Goal: Use online tool/utility: Utilize a website feature to perform a specific function

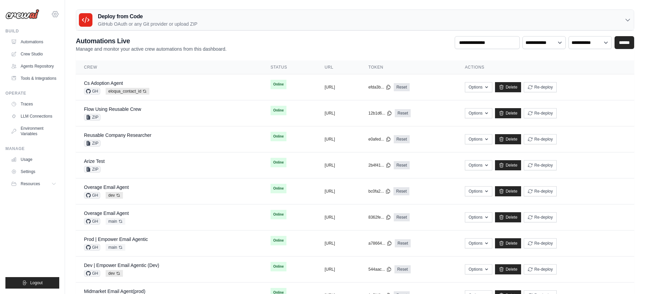
click at [56, 17] on icon at bounding box center [55, 14] width 6 height 6
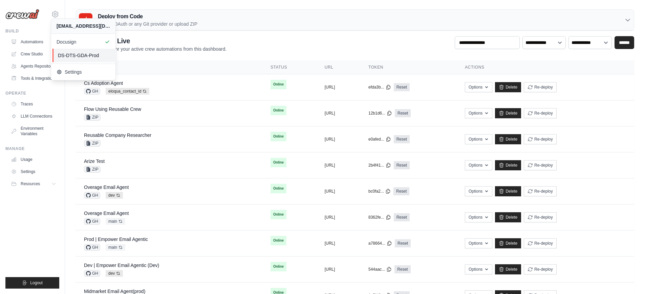
click at [75, 59] on link "DS-DTS-GDA-Prod" at bounding box center [84, 56] width 64 height 14
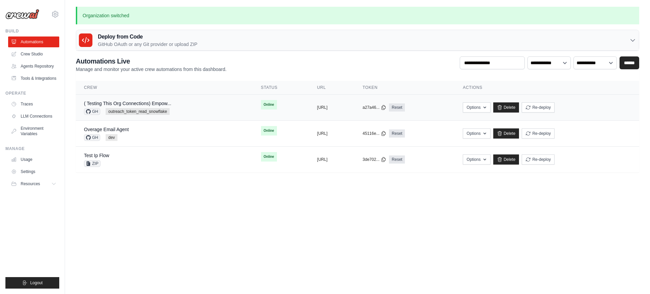
click at [182, 110] on div "( Testing This Org Connections) Empow... GH outreach_token_read_snowflake" at bounding box center [164, 107] width 161 height 15
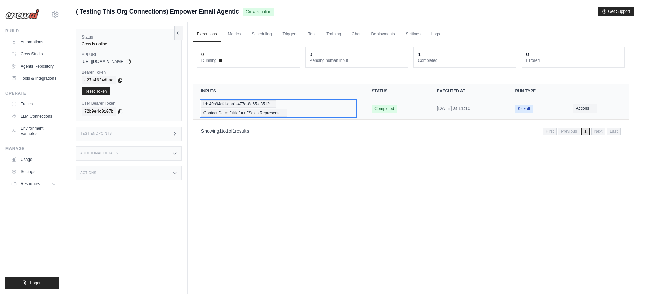
click at [296, 113] on div "Id: 49b94cfd-aaa1-477e-8e65-e3512… Contact Data: {"title" => "Sales Representa…" at bounding box center [278, 109] width 154 height 16
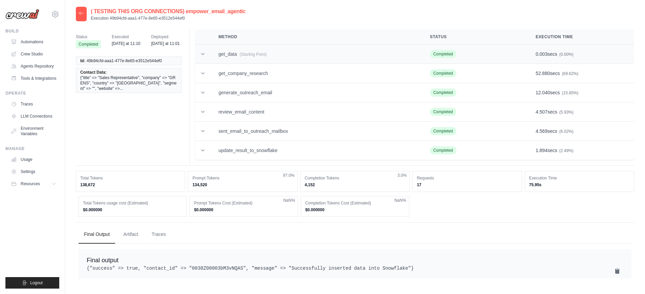
click at [252, 58] on td "get_data (Starting Point)" at bounding box center [316, 54] width 212 height 19
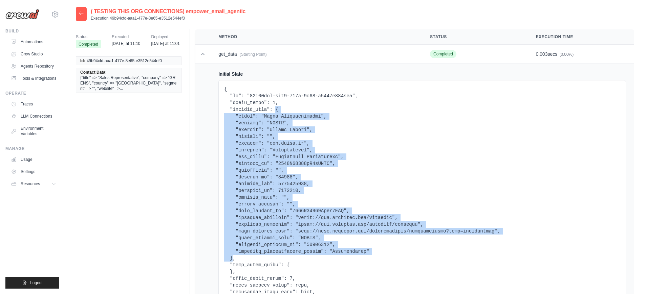
copy pre "{ "title": "Sales Representative", "company": "GRENS", "country": "United State…"
drag, startPoint x: 275, startPoint y: 110, endPoint x: 233, endPoint y: 258, distance: 153.3
click at [233, 258] on pre at bounding box center [422, 208] width 396 height 244
click at [81, 16] on icon at bounding box center [81, 12] width 5 height 5
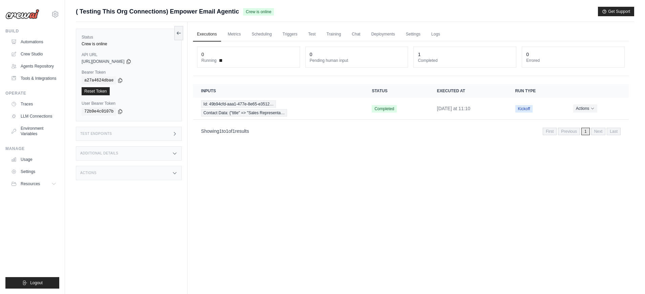
click at [128, 134] on div "Test Endpoints" at bounding box center [129, 134] width 106 height 14
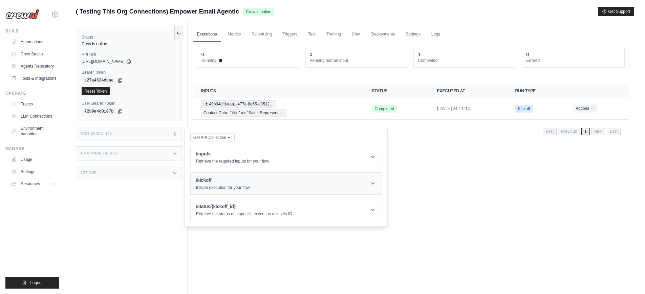
click at [221, 193] on header "/kickoff Initiate execution for your flow" at bounding box center [286, 184] width 191 height 22
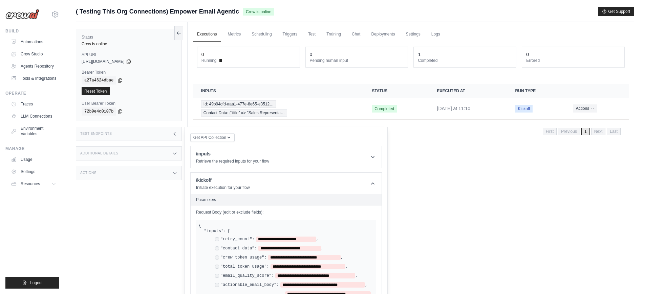
scroll to position [124, 0]
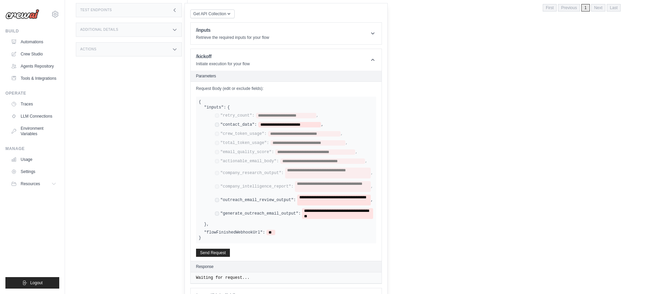
click at [219, 197] on div "**********" at bounding box center [294, 200] width 158 height 11
click at [311, 126] on span "**********" at bounding box center [289, 124] width 63 height 5
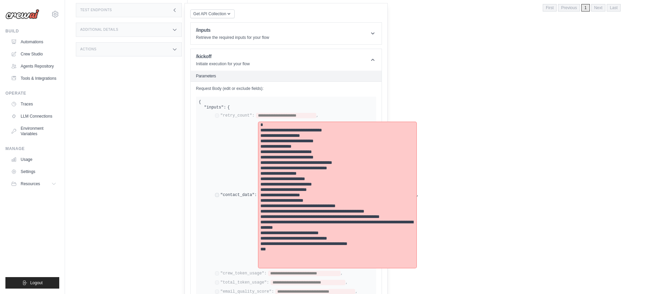
scroll to position [254, 0]
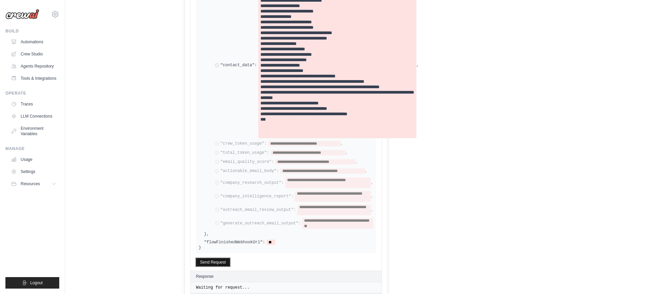
click at [202, 260] on button "Send Request" at bounding box center [213, 263] width 34 height 8
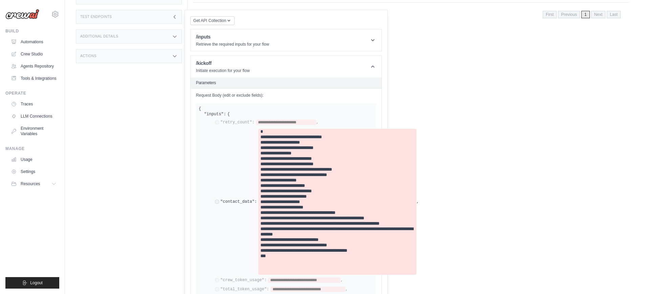
scroll to position [0, 0]
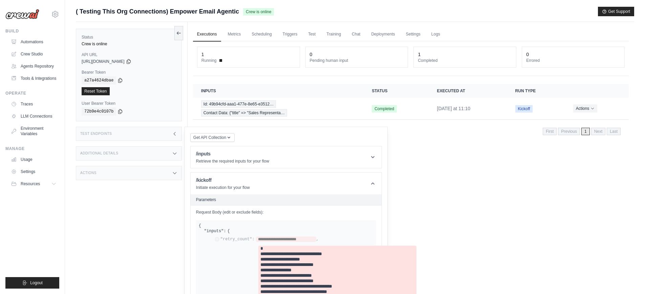
click at [219, 34] on link "Executions" at bounding box center [207, 34] width 28 height 14
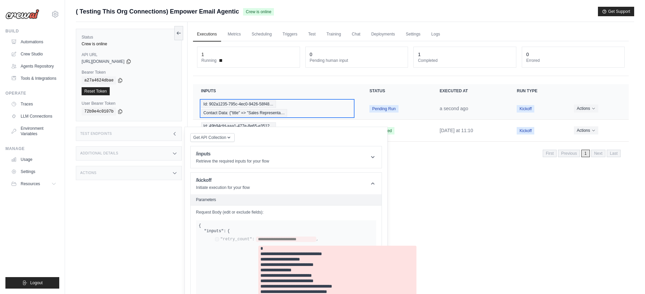
click at [302, 105] on div "Id: 902a1235-795c-4ec0-9426-58f48… Contact Data: {"title" => "Sales Representa…" at bounding box center [277, 109] width 152 height 16
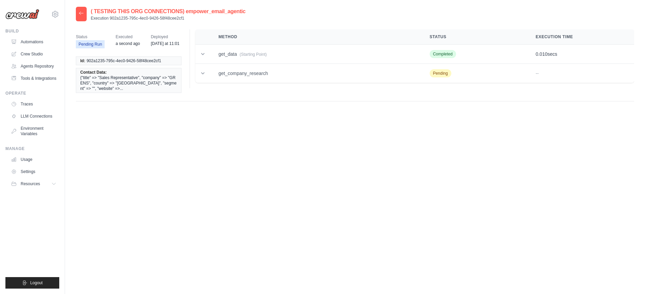
drag, startPoint x: 184, startPoint y: 20, endPoint x: 110, endPoint y: 19, distance: 74.5
click at [110, 19] on p "Execution 902a1235-795c-4ec0-9426-58f48cee2cf1" at bounding box center [168, 18] width 155 height 5
copy p "902a1235-795c-4ec0-9426-58f48cee2cf1"
